Goal: Check status: Check status

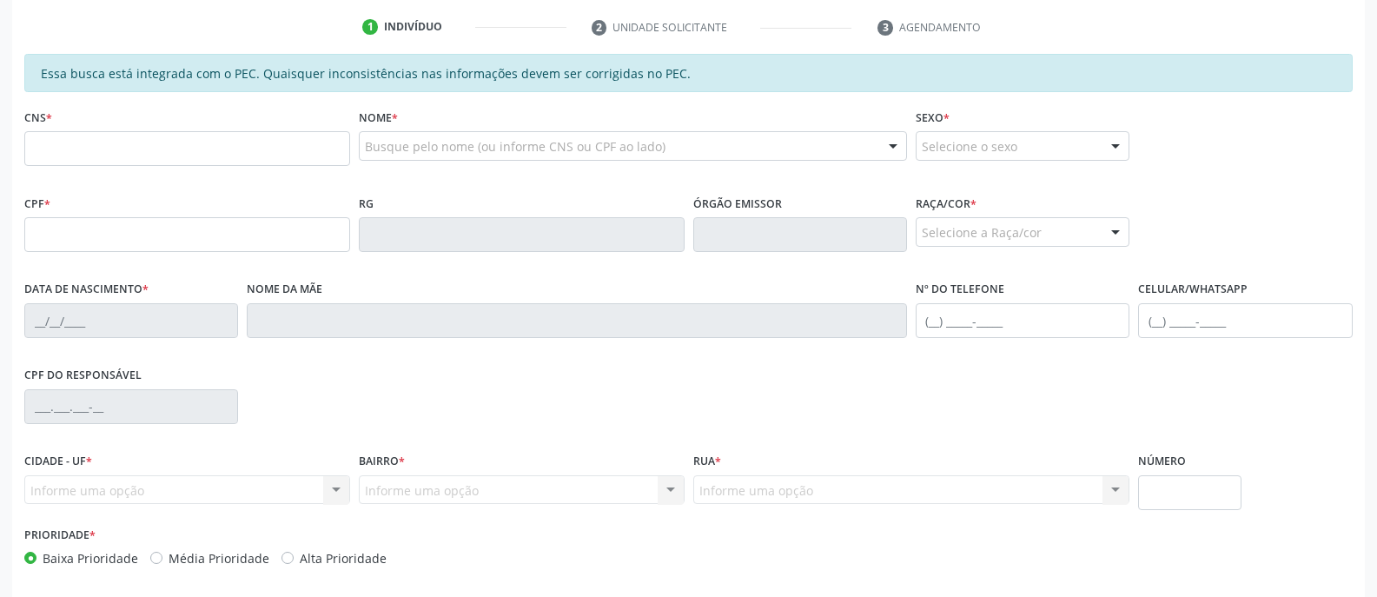
scroll to position [87, 0]
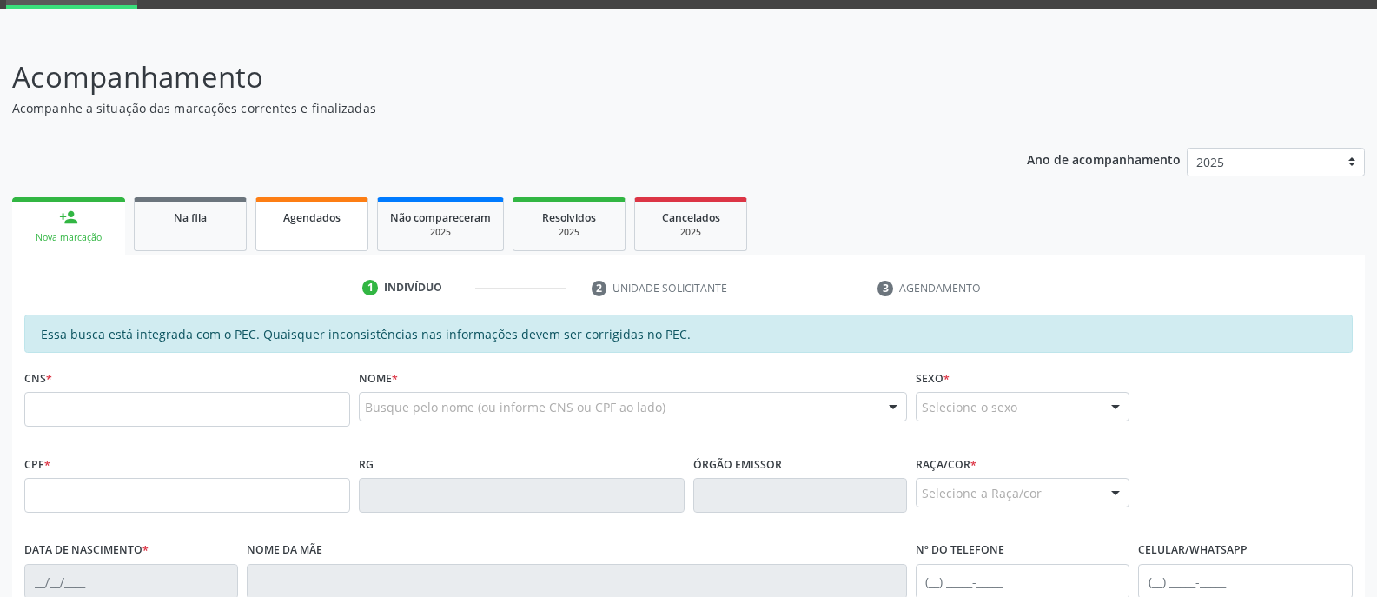
click at [320, 212] on span "Agendados" at bounding box center [311, 217] width 57 height 15
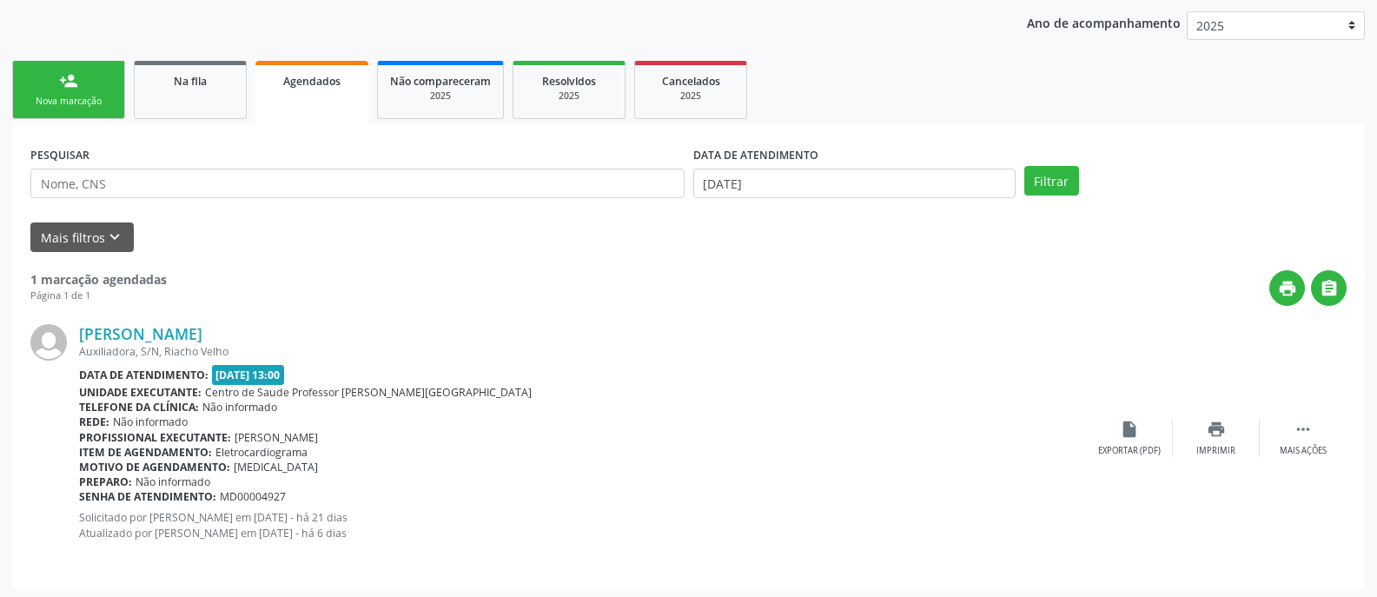
scroll to position [228, 0]
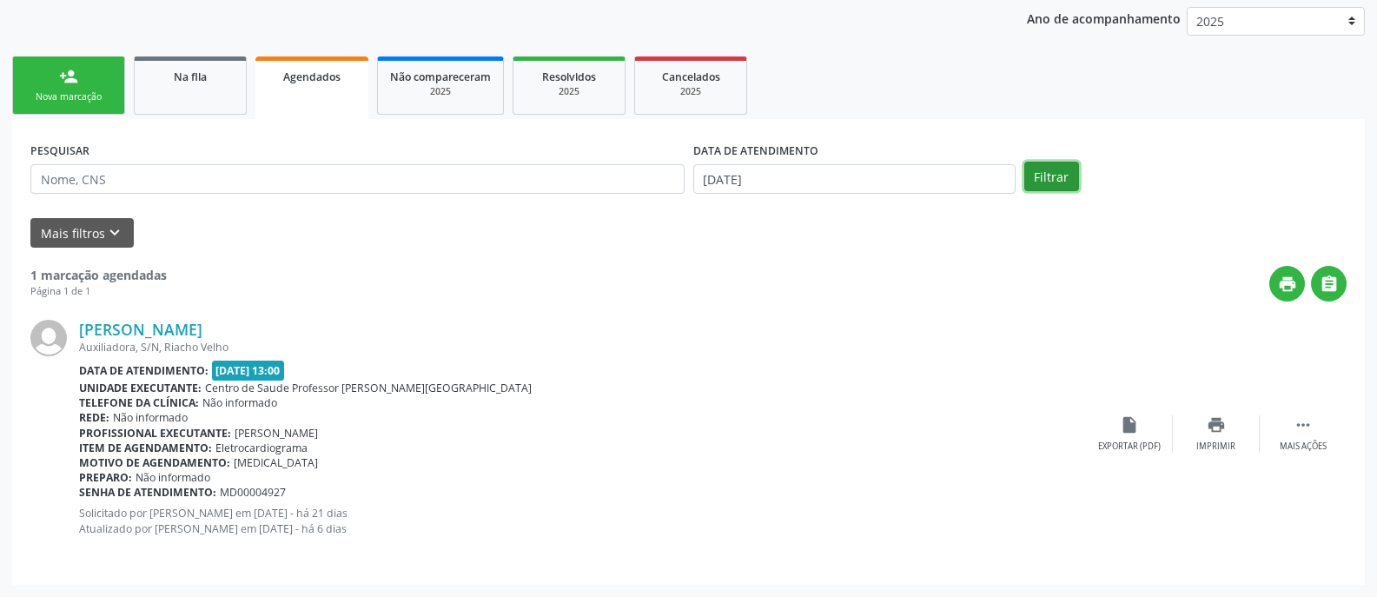
click at [1036, 173] on button "Filtrar" at bounding box center [1051, 177] width 55 height 30
click at [1053, 180] on button "Filtrar" at bounding box center [1051, 177] width 55 height 30
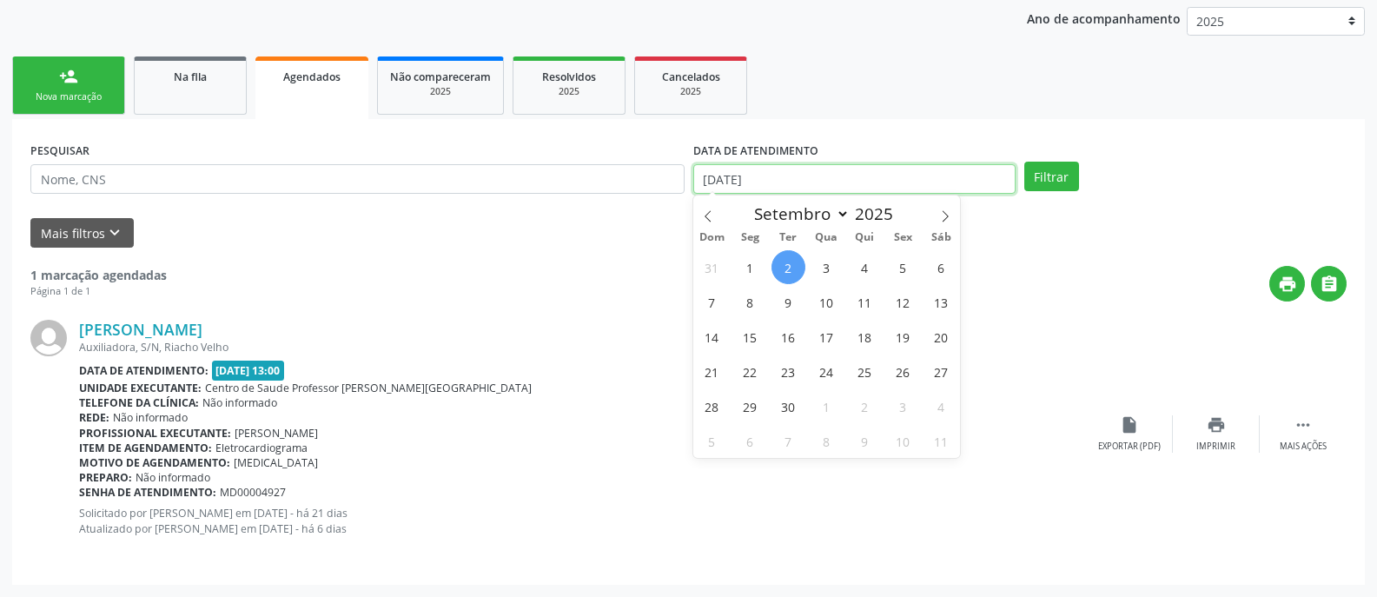
click at [881, 176] on input "[DATE]" at bounding box center [854, 179] width 322 height 30
click at [790, 407] on span "30" at bounding box center [788, 406] width 34 height 34
type input "[DATE]"
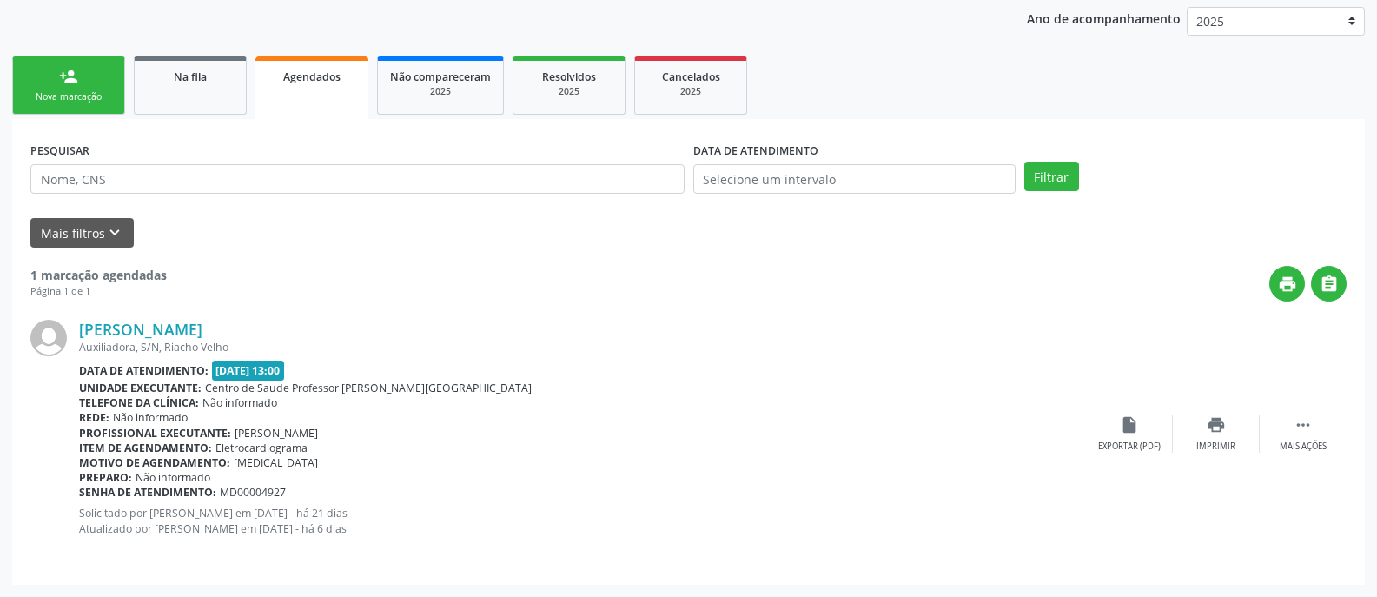
click at [1096, 305] on div "[PERSON_NAME] Auxiliadora, S/N, Riacho Velho Data de atendimento: [DATE] 13:00 …" at bounding box center [688, 433] width 1316 height 264
click at [79, 235] on button "Mais filtros keyboard_arrow_down" at bounding box center [81, 233] width 103 height 30
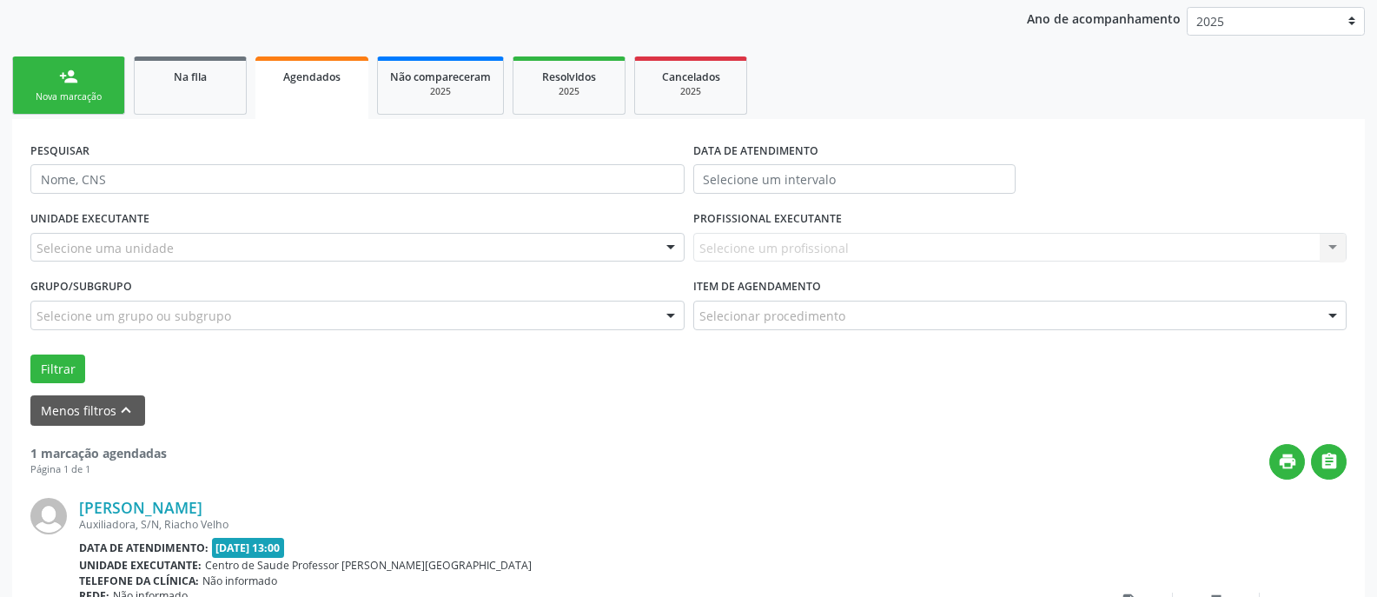
click at [403, 374] on div "Filtrar" at bounding box center [688, 369] width 1325 height 30
click at [1229, 126] on div "PESQUISAR DATA DE ATENDIMENTO UNIDADE EXECUTANTE Selecione uma unidade Todos as…" at bounding box center [688, 440] width 1353 height 643
click at [460, 374] on div "Filtrar" at bounding box center [688, 369] width 1325 height 30
click at [266, 101] on link "Agendados" at bounding box center [311, 87] width 113 height 63
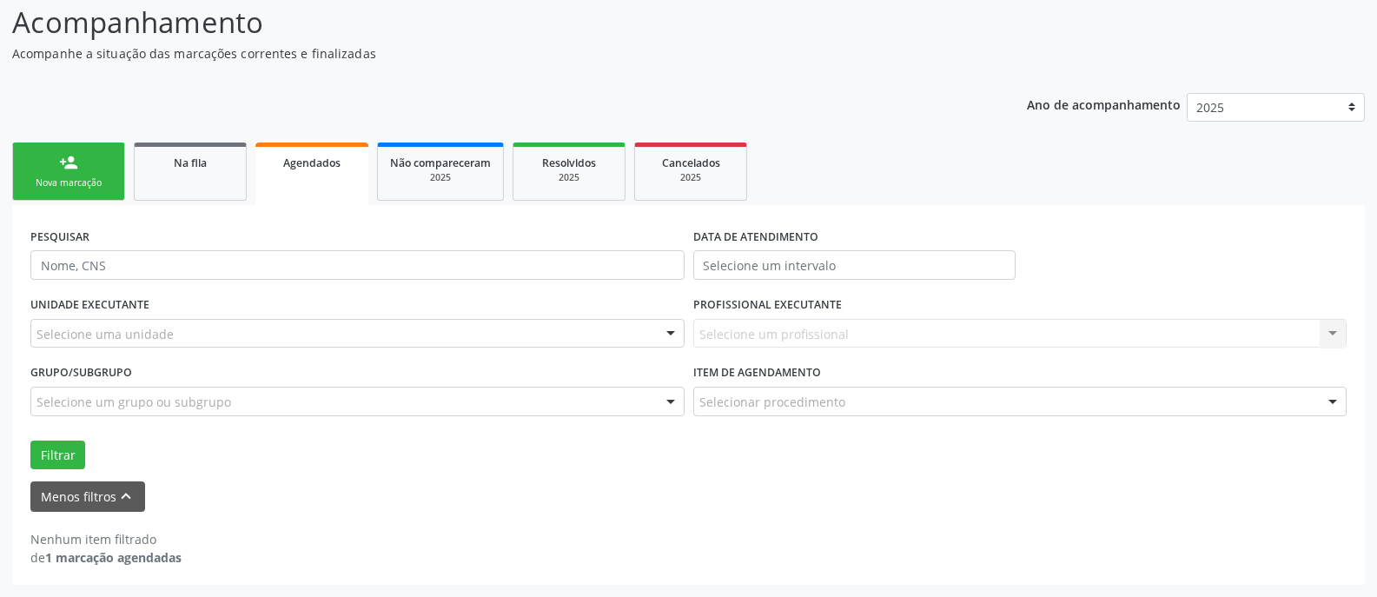
scroll to position [142, 0]
click at [266, 101] on div "Ano de acompanhamento 2025 person_add Nova marcação Na fila Agendados Não compa…" at bounding box center [688, 333] width 1353 height 504
click at [293, 174] on link "Agendados" at bounding box center [311, 173] width 113 height 63
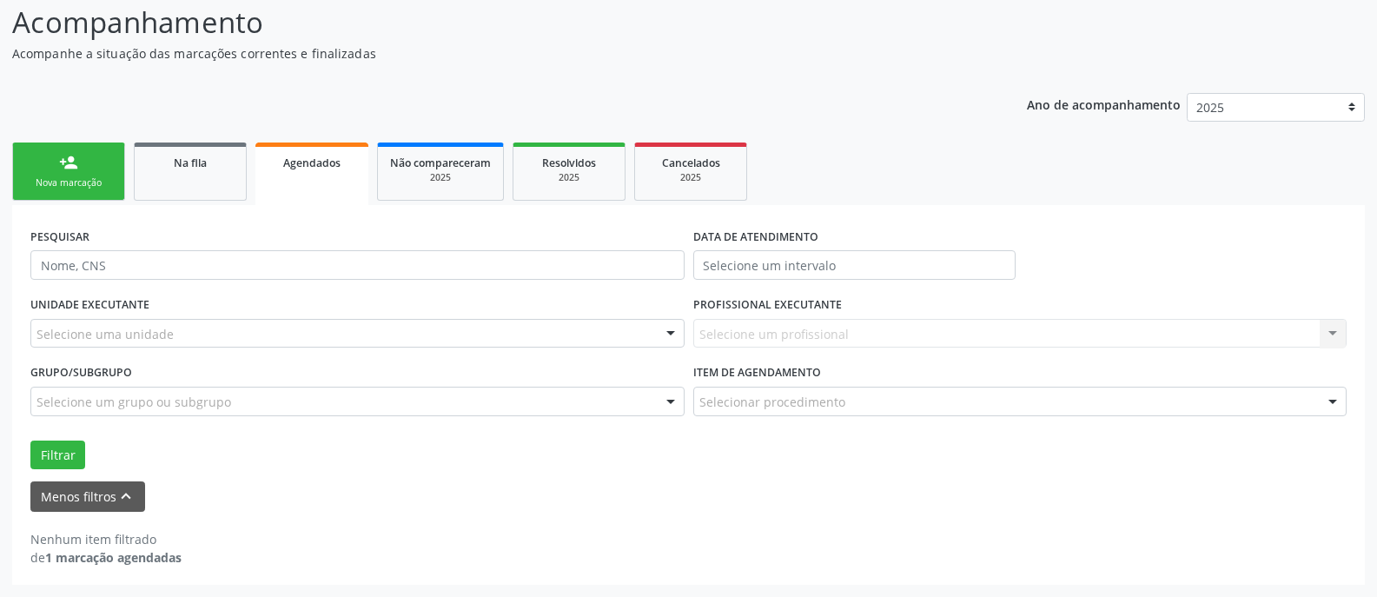
click at [293, 174] on link "Agendados" at bounding box center [311, 173] width 113 height 63
click at [94, 496] on button "Menos filtros keyboard_arrow_up" at bounding box center [87, 496] width 115 height 30
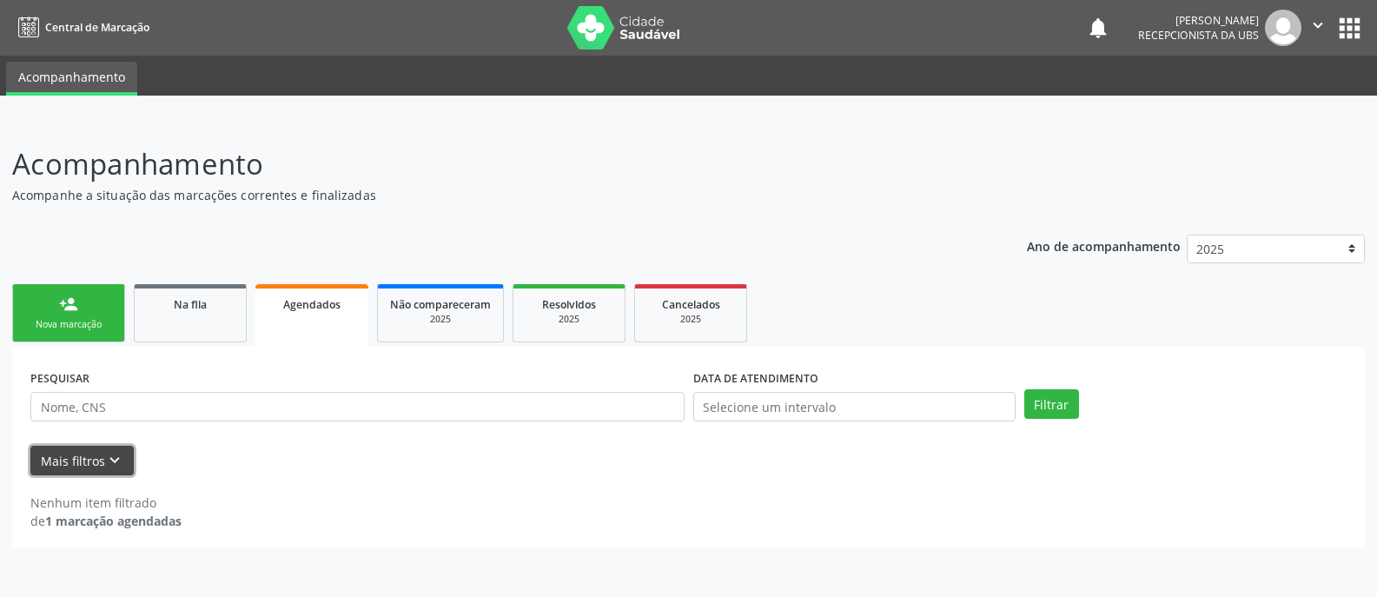
scroll to position [0, 0]
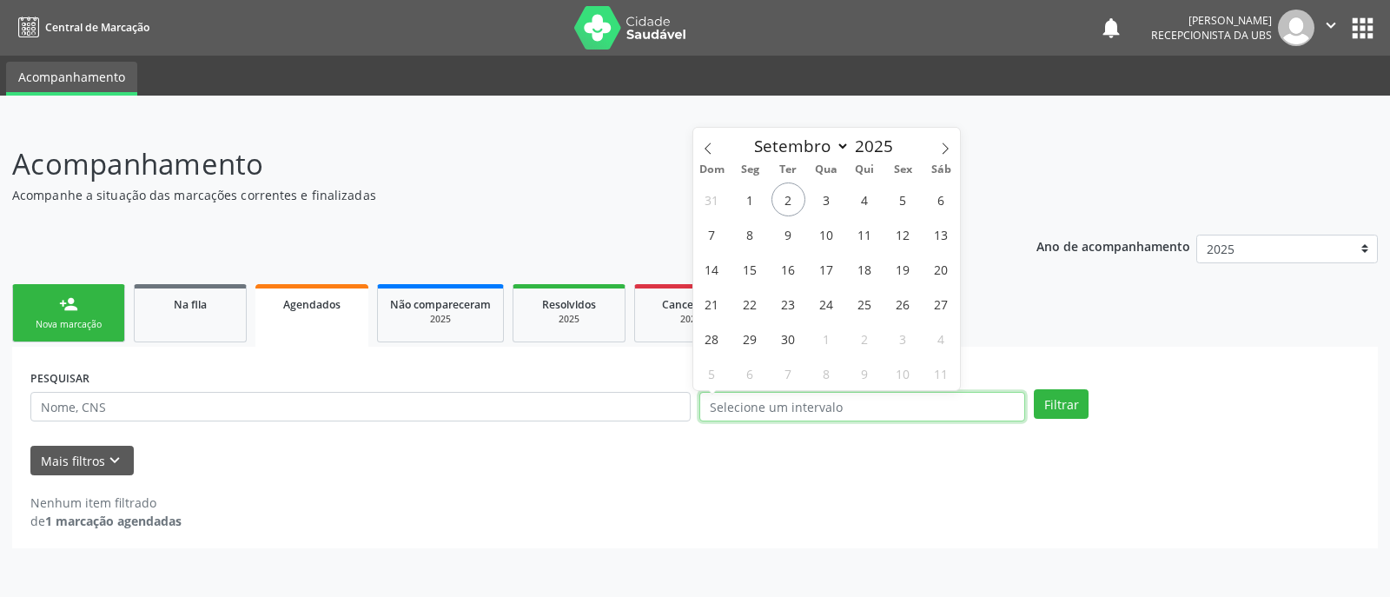
click at [868, 404] on input "text" at bounding box center [862, 407] width 326 height 30
click at [787, 338] on span "30" at bounding box center [788, 338] width 34 height 34
type input "[DATE]"
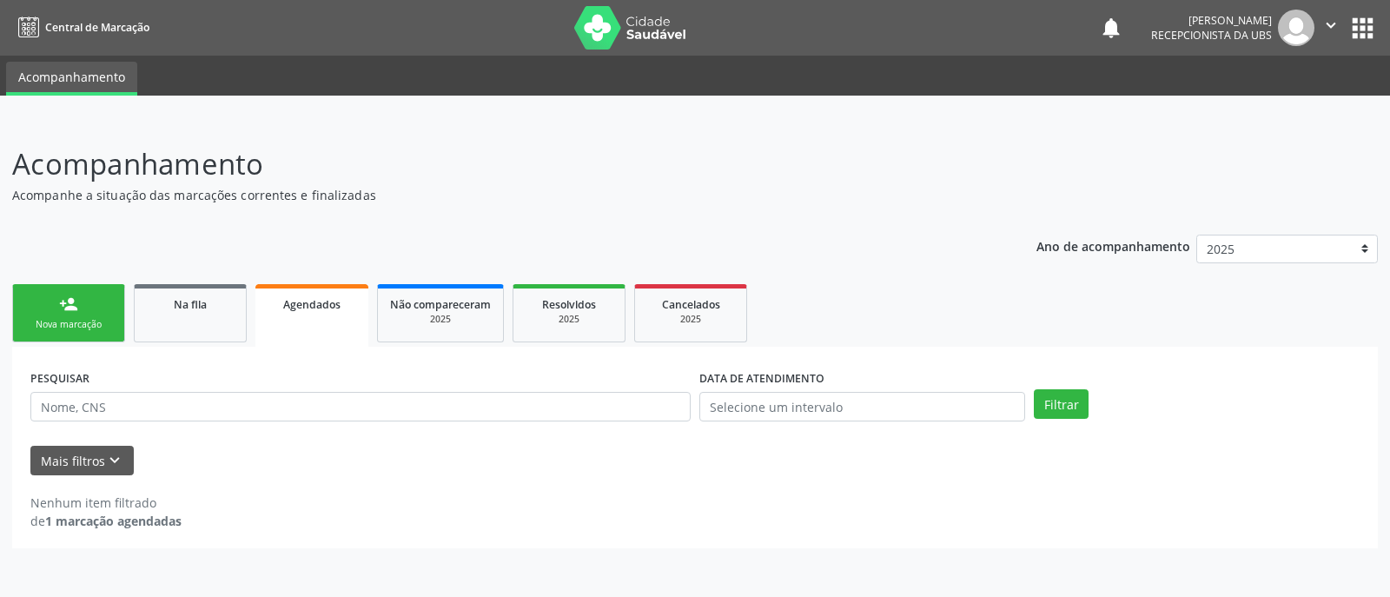
click at [844, 529] on div "Nenhum item filtrado de 1 marcação agendadas" at bounding box center [694, 511] width 1329 height 36
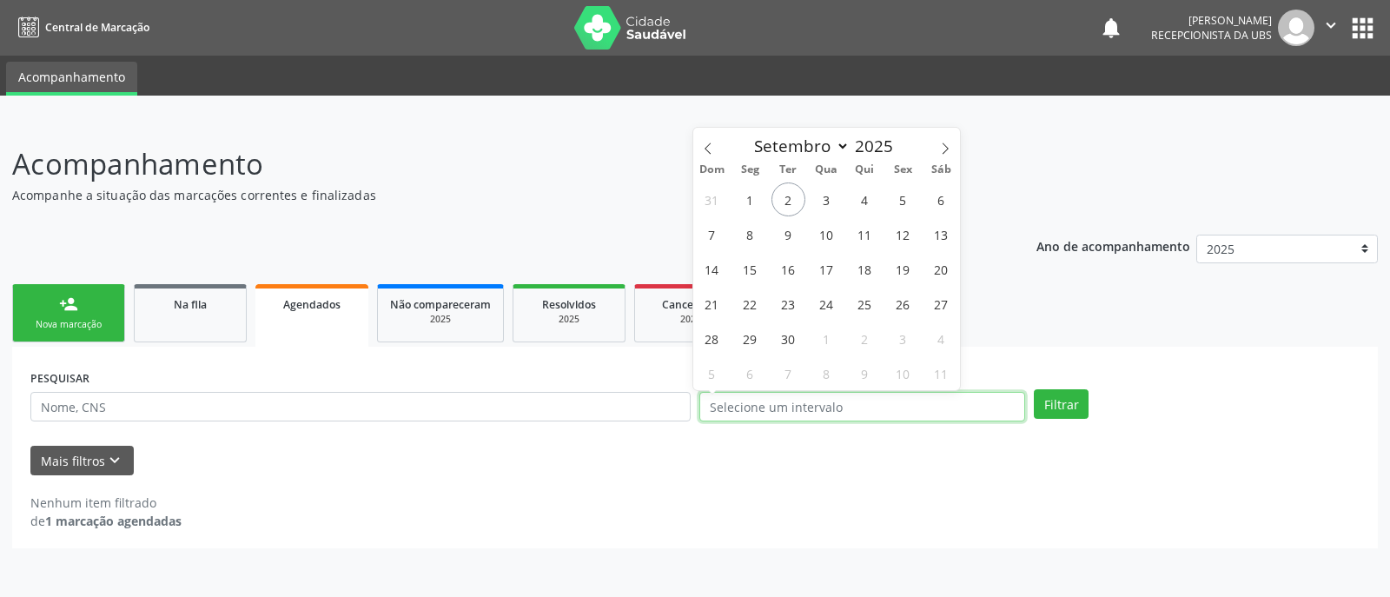
click at [741, 410] on input "text" at bounding box center [862, 407] width 326 height 30
click at [791, 338] on span "30" at bounding box center [788, 338] width 34 height 34
type input "[DATE]"
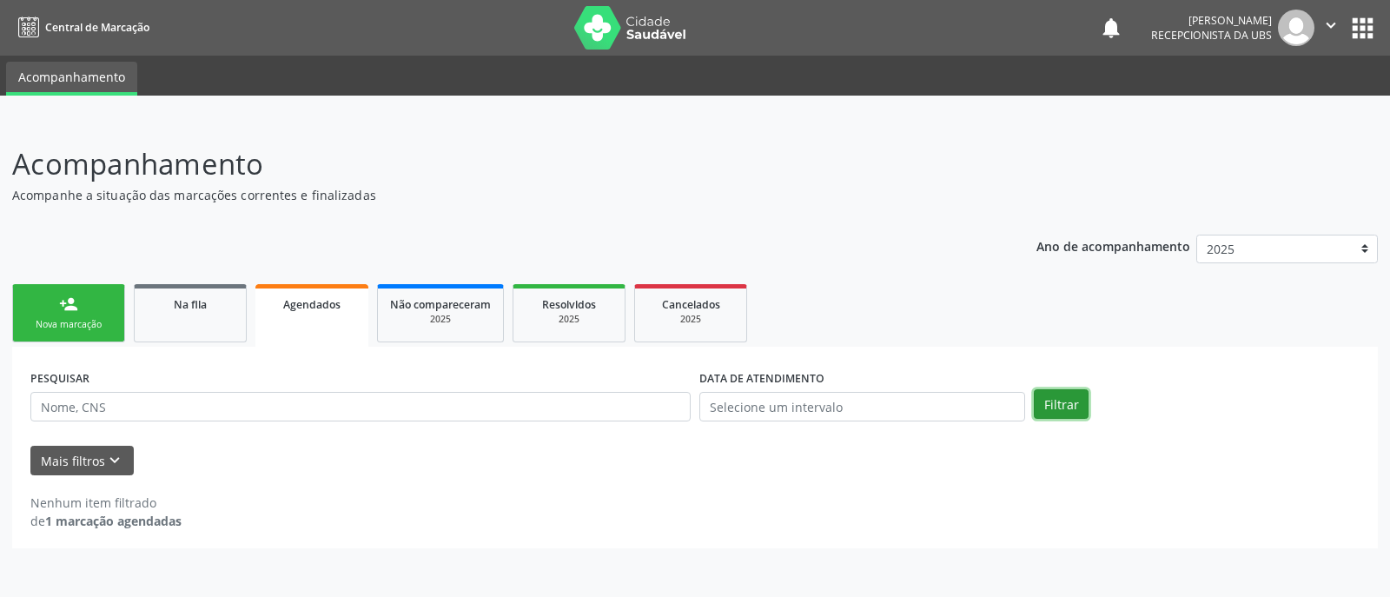
click at [1054, 405] on button "Filtrar" at bounding box center [1061, 404] width 55 height 30
